Goal: Information Seeking & Learning: Understand process/instructions

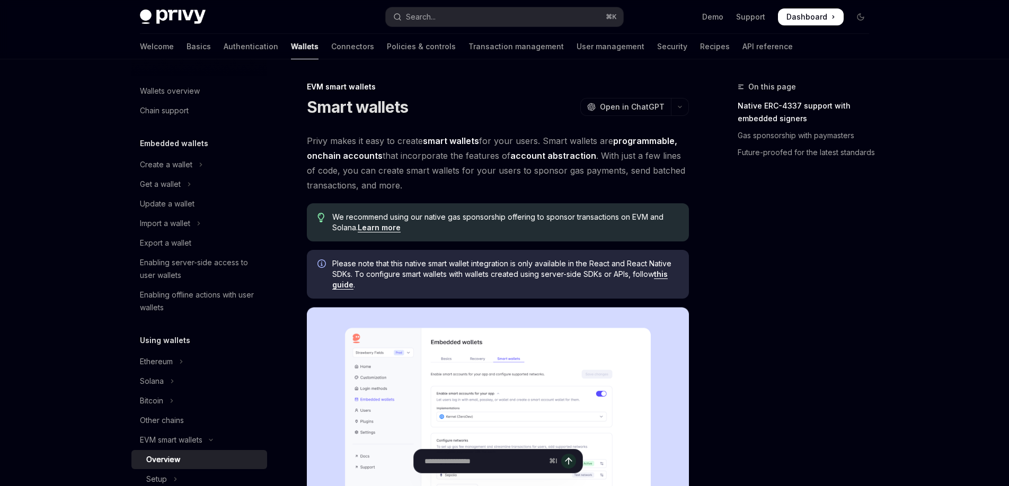
scroll to position [340, 0]
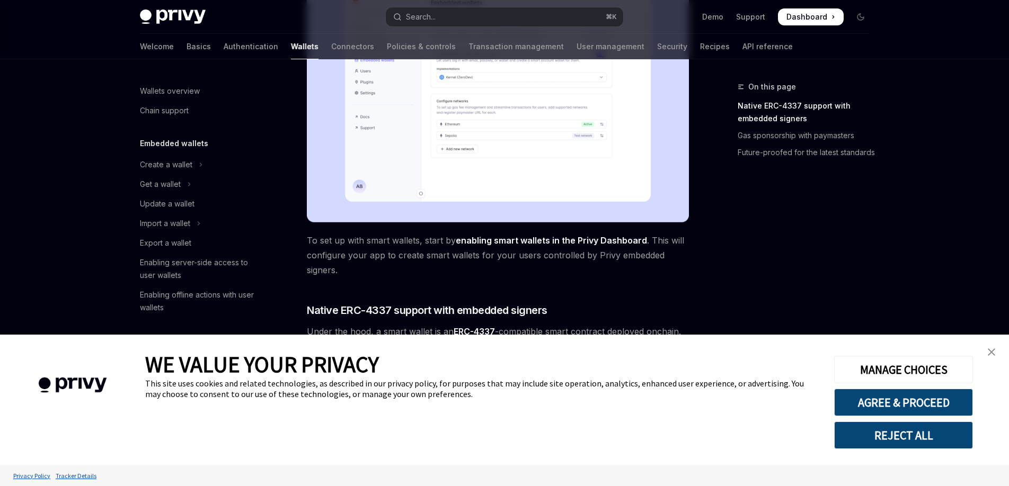
type textarea "*"
click at [992, 351] on img "close banner" at bounding box center [991, 352] width 7 height 7
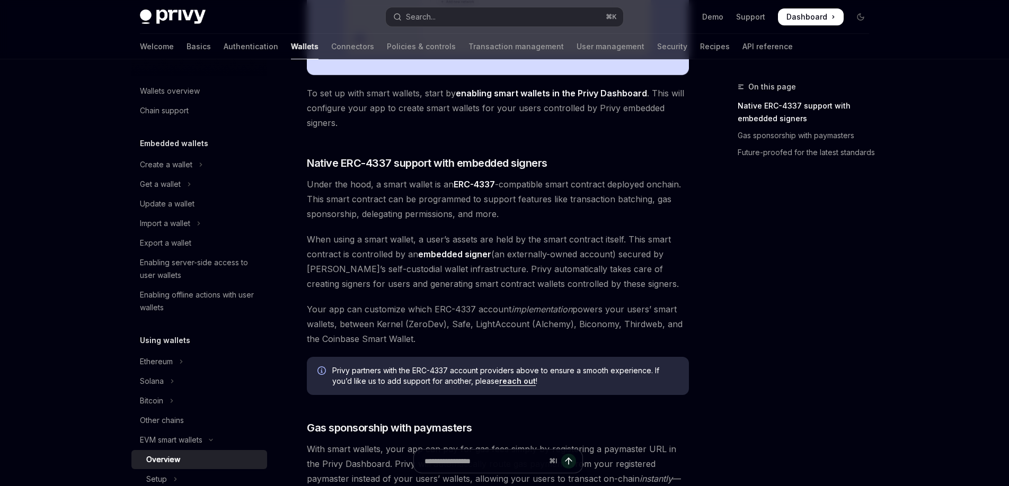
scroll to position [486, 0]
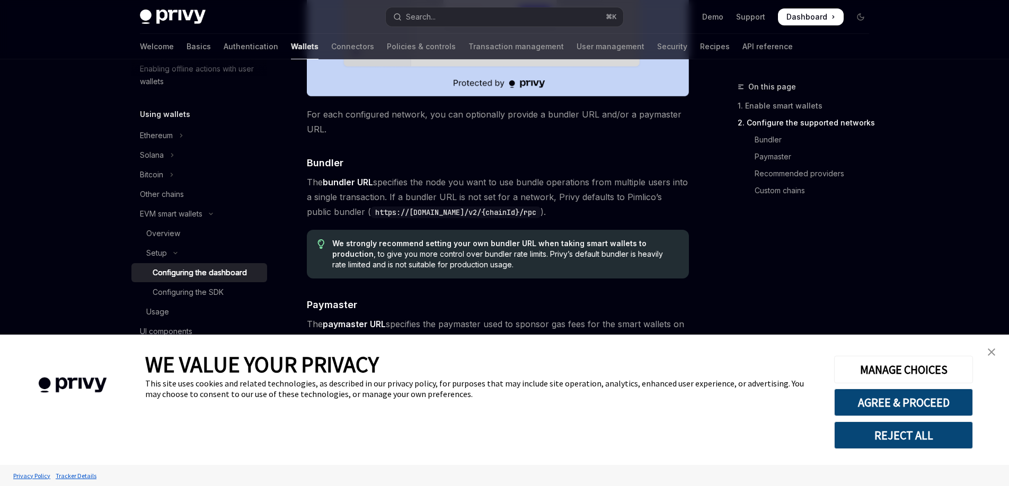
scroll to position [809, 0]
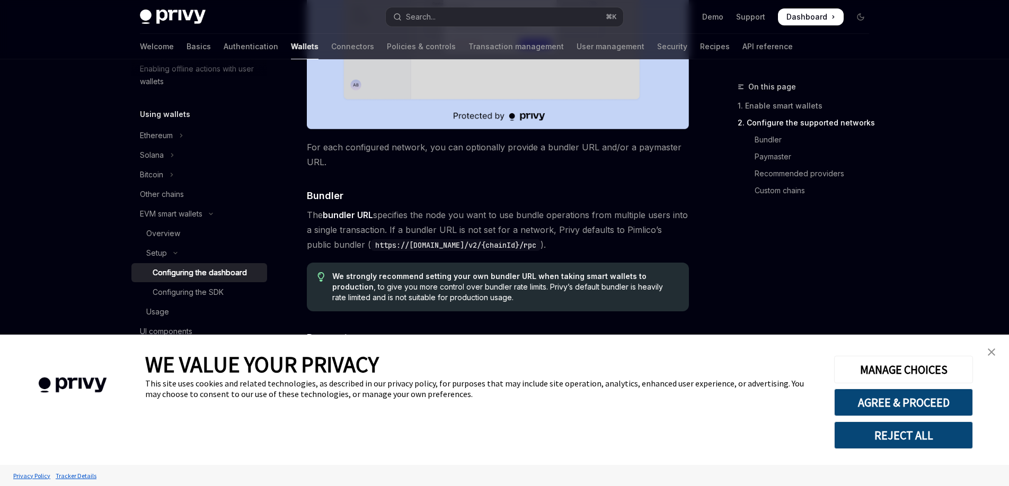
drag, startPoint x: 995, startPoint y: 350, endPoint x: 977, endPoint y: 337, distance: 22.8
click at [995, 350] on link "close banner" at bounding box center [991, 352] width 21 height 21
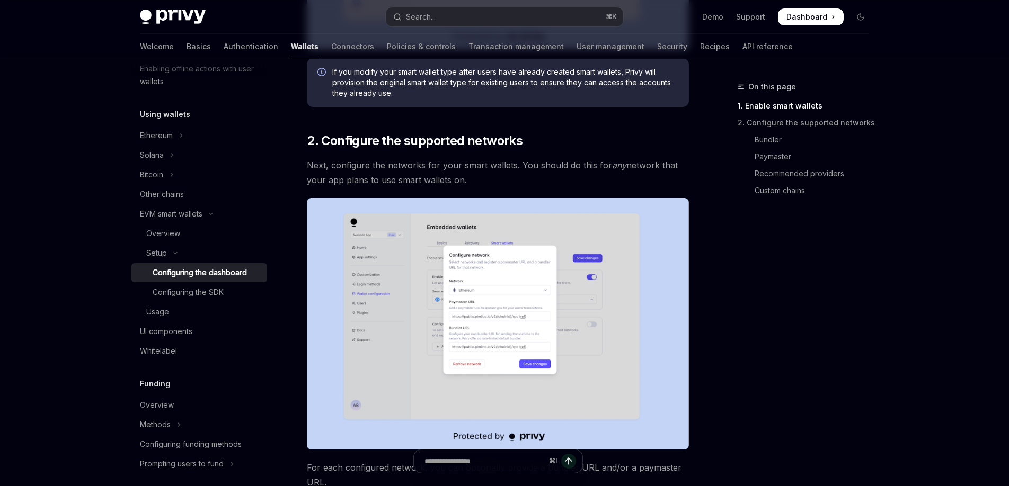
scroll to position [532, 0]
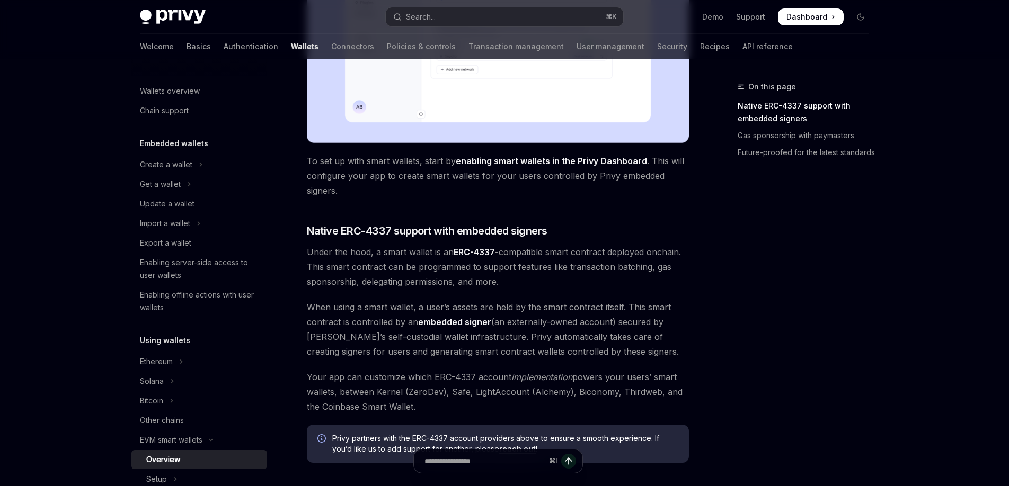
type textarea "*"
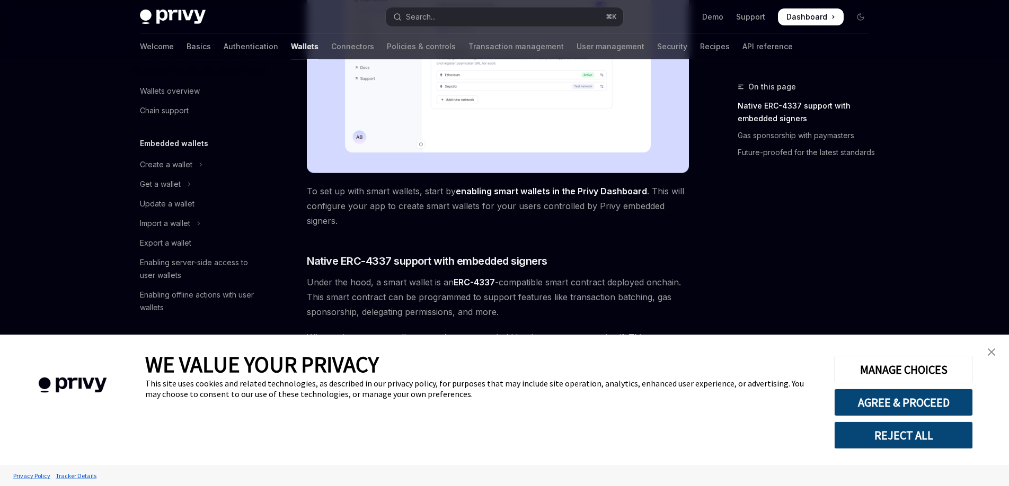
scroll to position [390, 0]
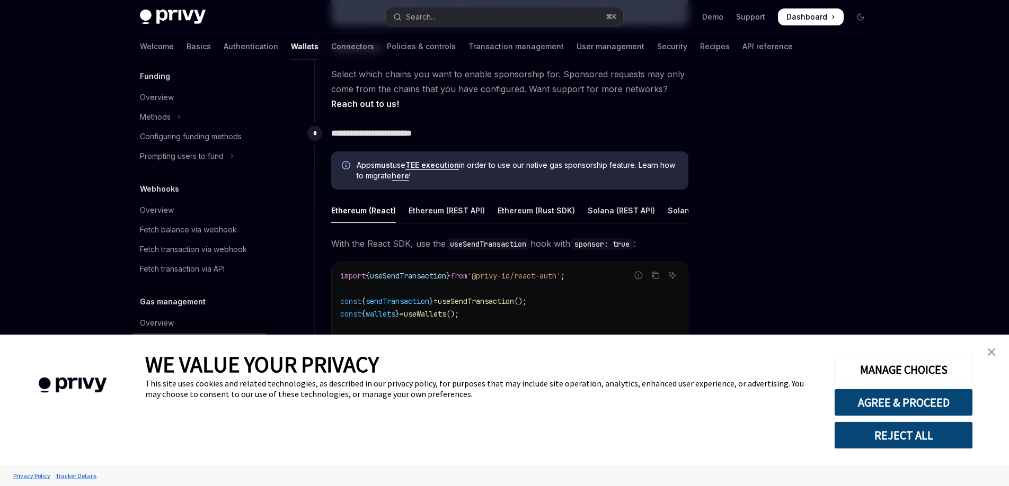
scroll to position [484, 0]
click at [988, 351] on img "close banner" at bounding box center [991, 352] width 7 height 7
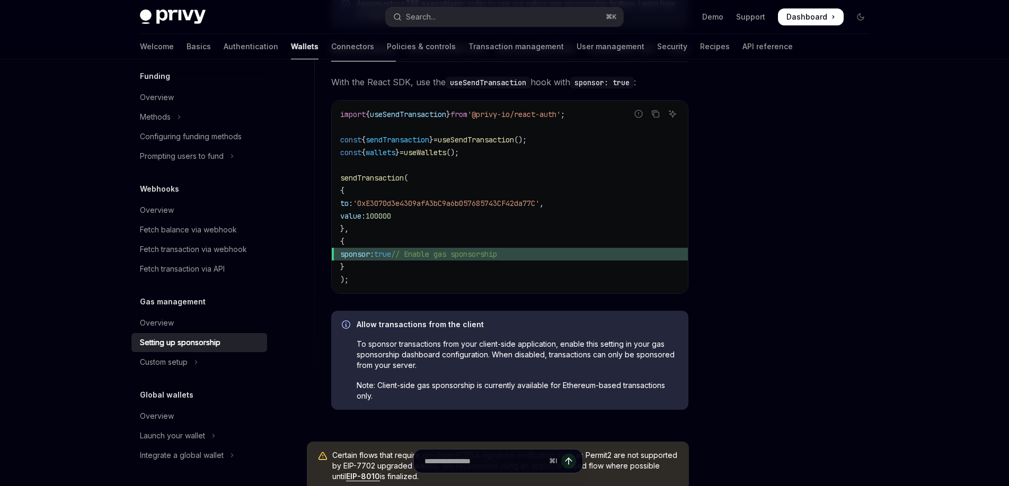
scroll to position [642, 0]
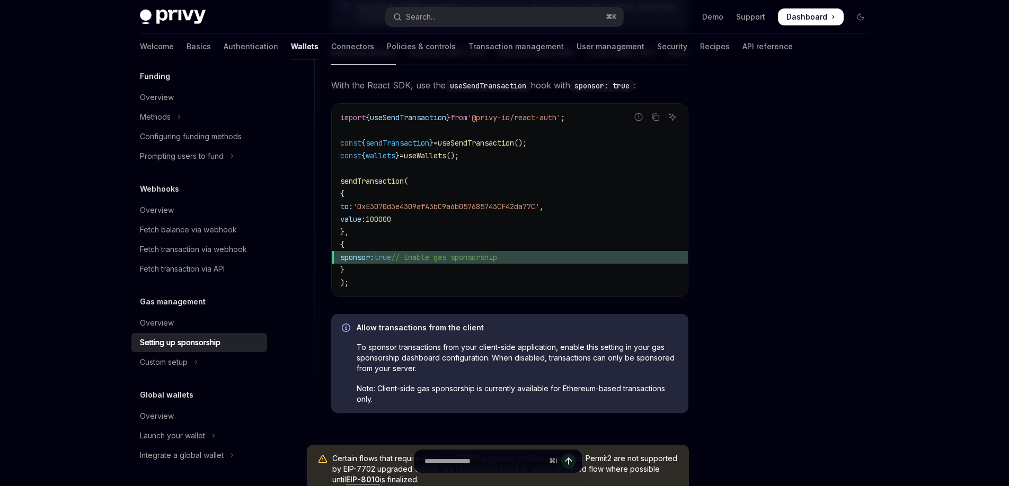
click at [466, 277] on code "import { useSendTransaction } from '@privy-io/react-auth' ; const { sendTransac…" at bounding box center [509, 200] width 339 height 178
drag, startPoint x: 355, startPoint y: 271, endPoint x: 315, endPoint y: 250, distance: 45.3
click at [316, 250] on div "**********" at bounding box center [501, 192] width 375 height 458
copy code "{ sponsor: true // Enable gas sponsorship }"
click at [459, 244] on code "import { useSendTransaction } from '@privy-io/react-auth' ; const { sendTransac…" at bounding box center [509, 200] width 339 height 178
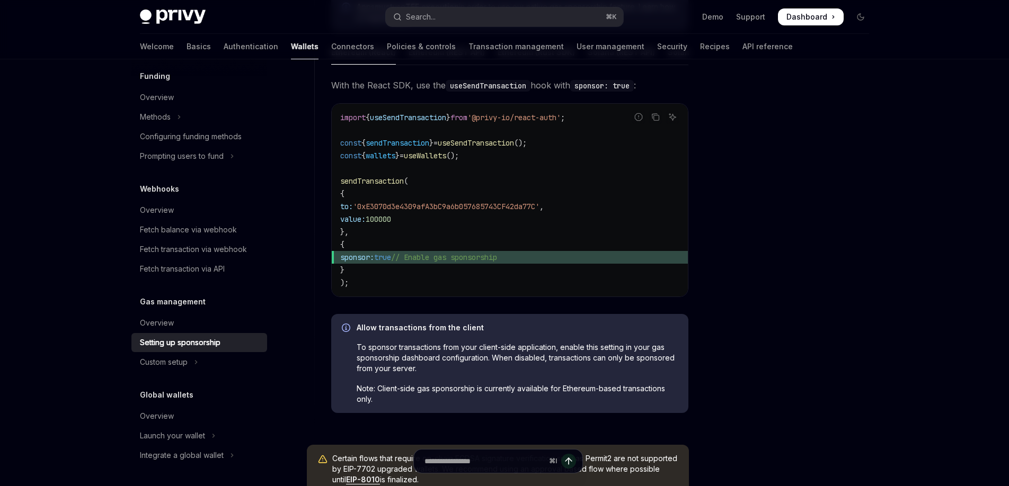
drag, startPoint x: 360, startPoint y: 273, endPoint x: 327, endPoint y: 248, distance: 41.2
click at [327, 248] on div "**********" at bounding box center [501, 192] width 375 height 458
copy code "{ sponsor: true // Enable gas sponsorship }"
click at [426, 255] on span "// Enable gas sponsorship" at bounding box center [444, 258] width 106 height 10
drag, startPoint x: 562, startPoint y: 258, endPoint x: 357, endPoint y: 262, distance: 204.6
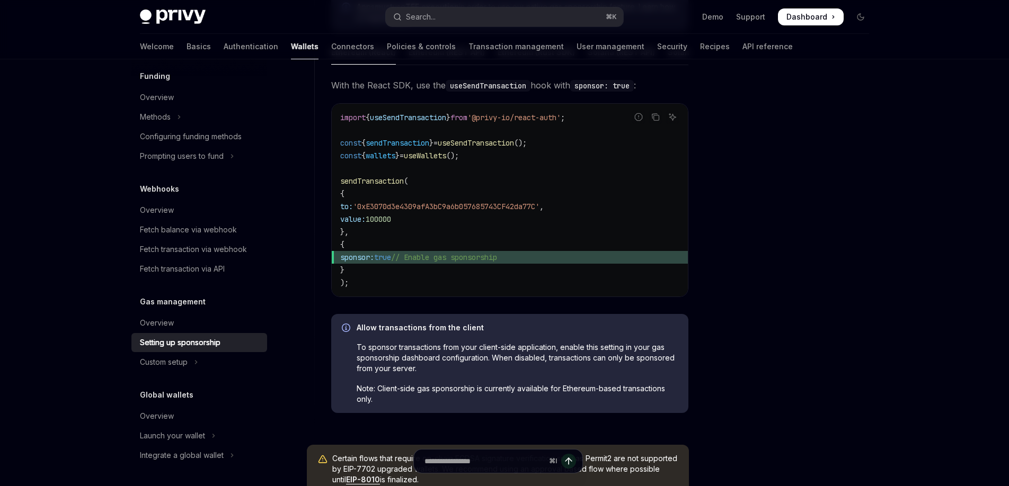
click at [356, 262] on span "sponsor: true // Enable gas sponsorship" at bounding box center [509, 257] width 339 height 13
copy span "sponsor: true // Enable gas sponsorship"
type textarea "*"
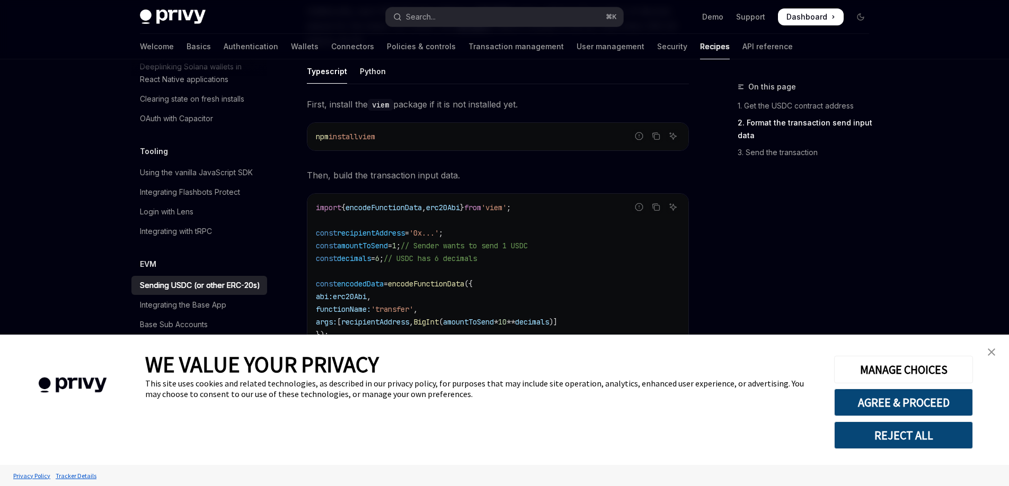
scroll to position [472, 0]
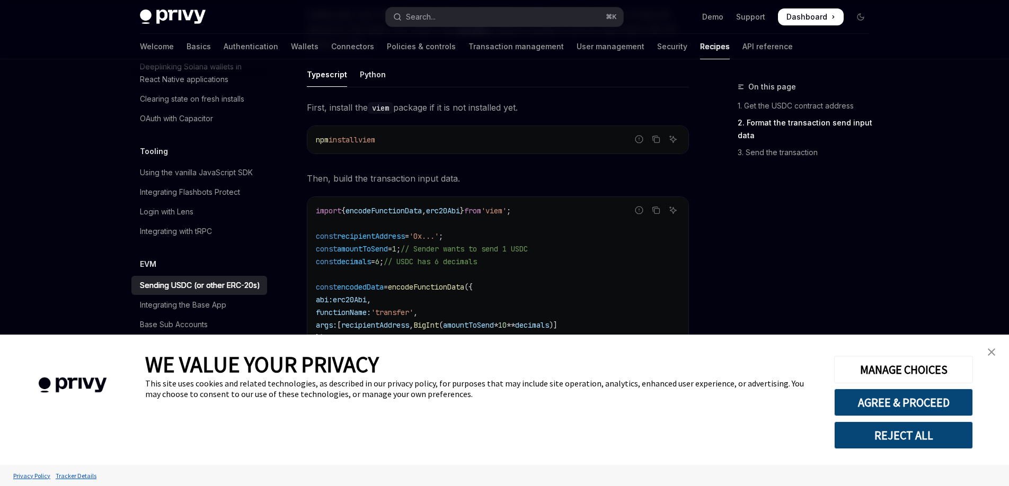
drag, startPoint x: 995, startPoint y: 351, endPoint x: 396, endPoint y: 220, distance: 612.3
click at [995, 351] on img "close banner" at bounding box center [991, 352] width 7 height 7
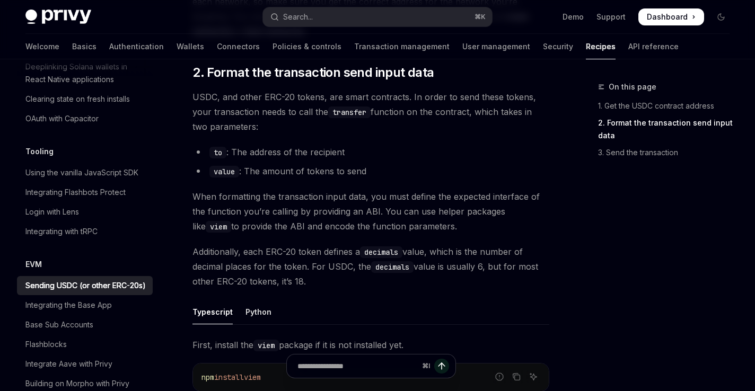
scroll to position [1335, 0]
type textarea "*"
click at [368, 107] on code "transfer" at bounding box center [349, 113] width 42 height 12
